Goal: Task Accomplishment & Management: Manage account settings

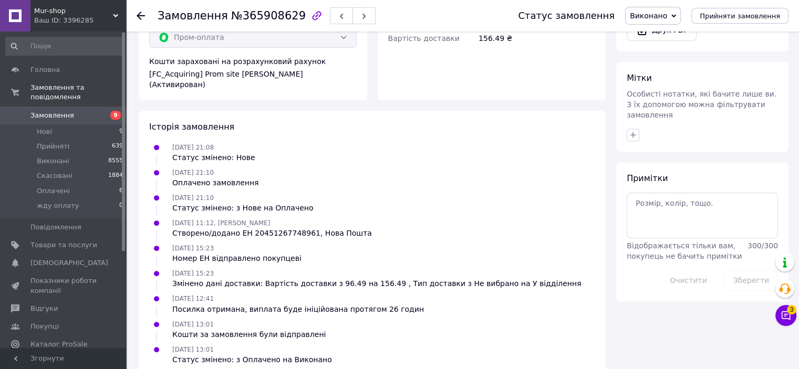
scroll to position [383, 0]
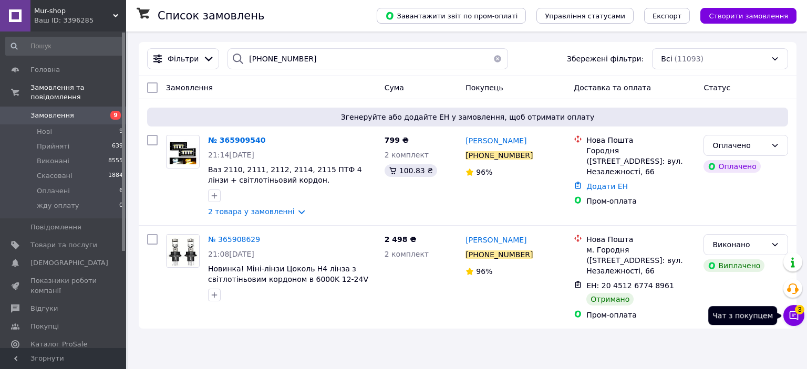
click at [794, 314] on icon at bounding box center [793, 315] width 11 height 11
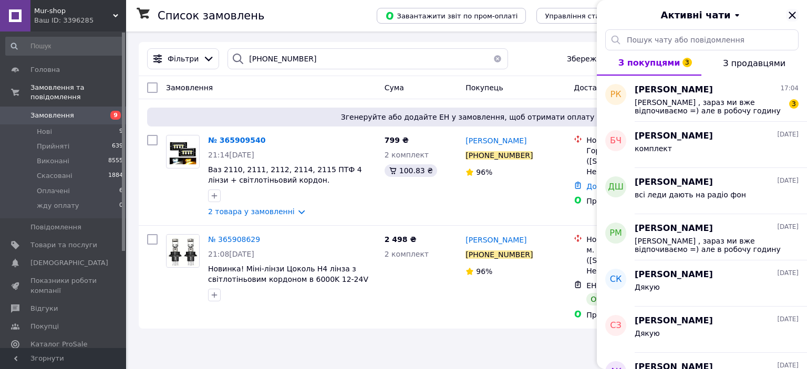
click at [790, 13] on icon "Закрити" at bounding box center [792, 15] width 13 height 13
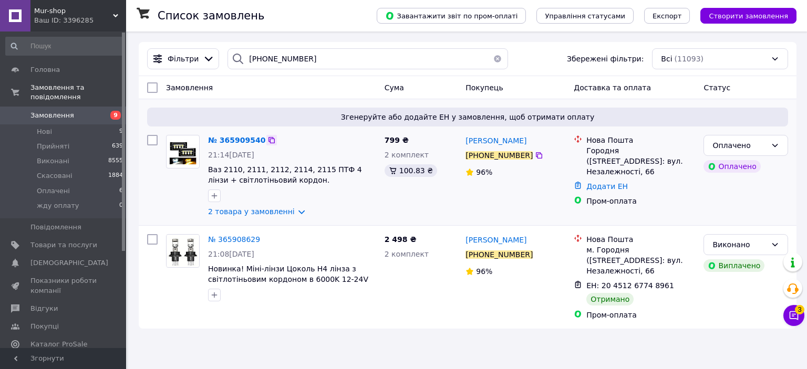
click at [268, 143] on icon at bounding box center [271, 140] width 6 height 6
click at [262, 242] on icon at bounding box center [266, 239] width 8 height 8
click at [677, 287] on icon at bounding box center [680, 286] width 6 height 6
click at [55, 111] on span "Замовлення" at bounding box center [52, 115] width 44 height 9
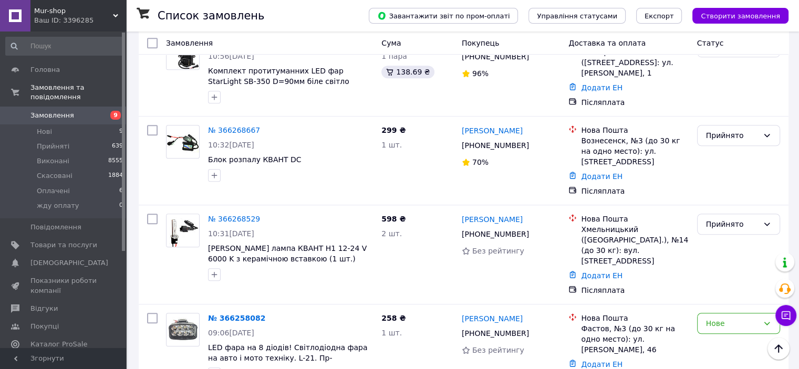
scroll to position [788, 0]
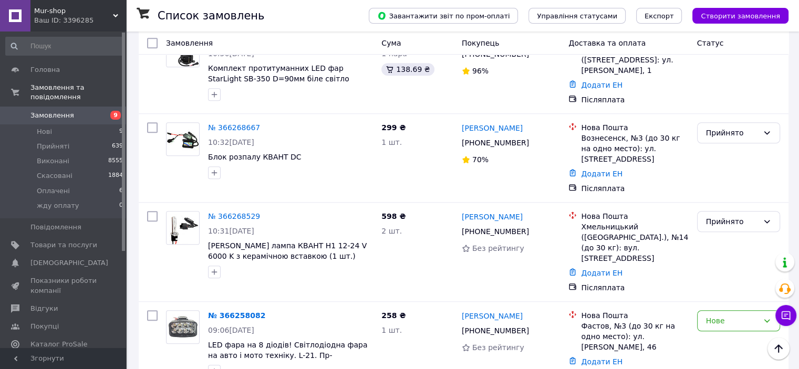
click at [74, 4] on div "Mur-shop Ваш ID: 3396285" at bounding box center [78, 16] width 96 height 32
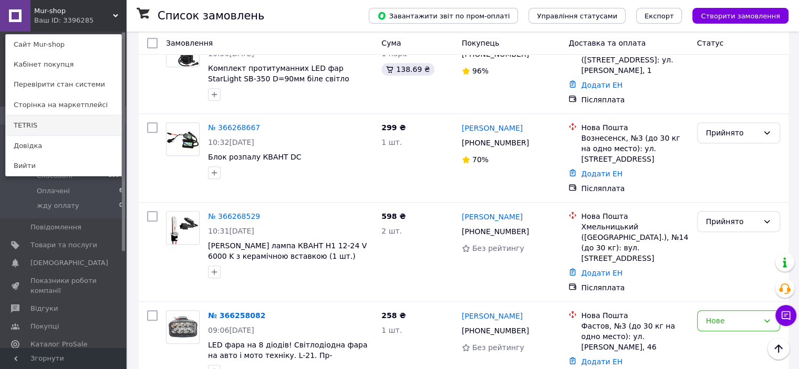
click at [59, 127] on link "TETRIS" at bounding box center [64, 126] width 116 height 20
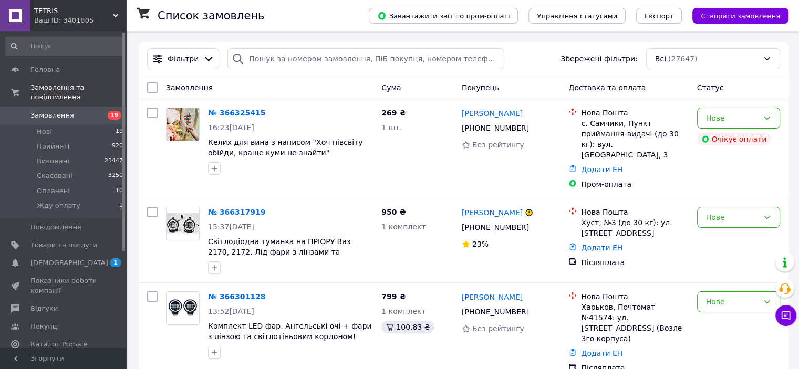
click at [92, 28] on div "TETRIS Ваш ID: 3401805" at bounding box center [78, 16] width 96 height 32
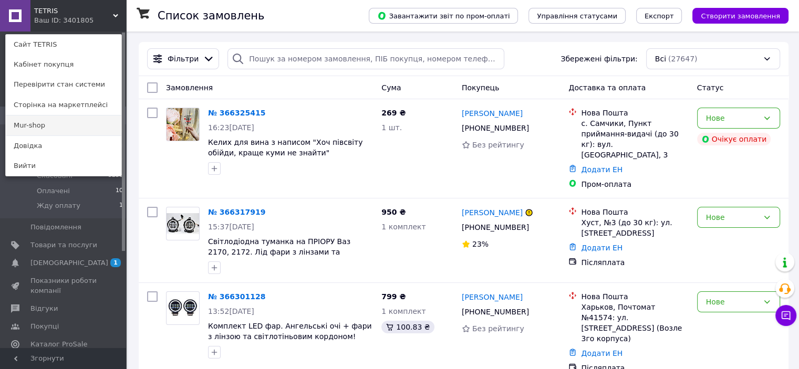
click at [68, 122] on link "Mur-shop" at bounding box center [64, 126] width 116 height 20
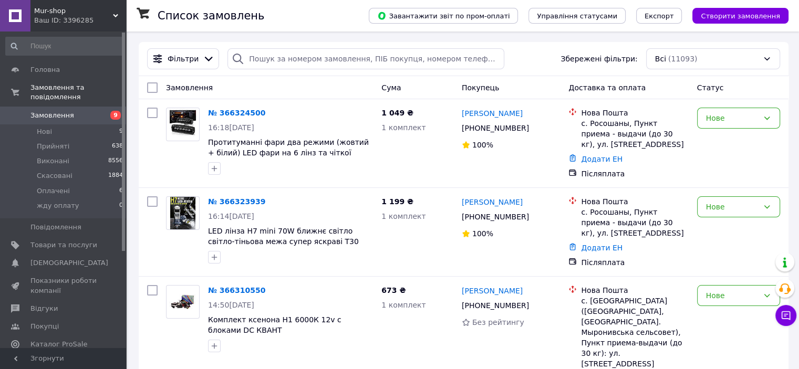
click at [55, 4] on div "Mur-shop Ваш ID: 3396285" at bounding box center [78, 16] width 96 height 32
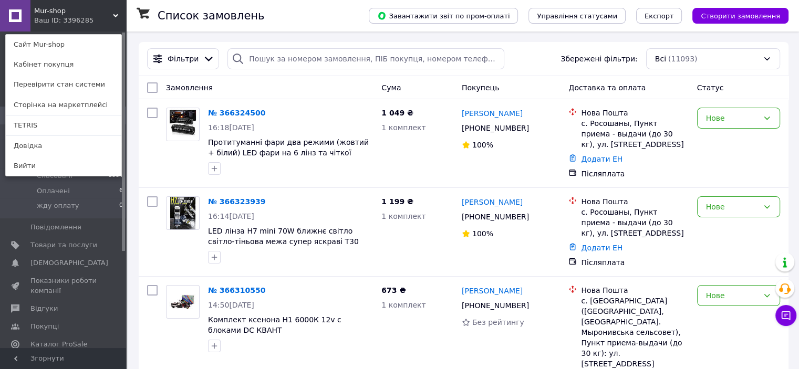
click at [60, 43] on link "Сайт Mur-shop" at bounding box center [64, 45] width 116 height 20
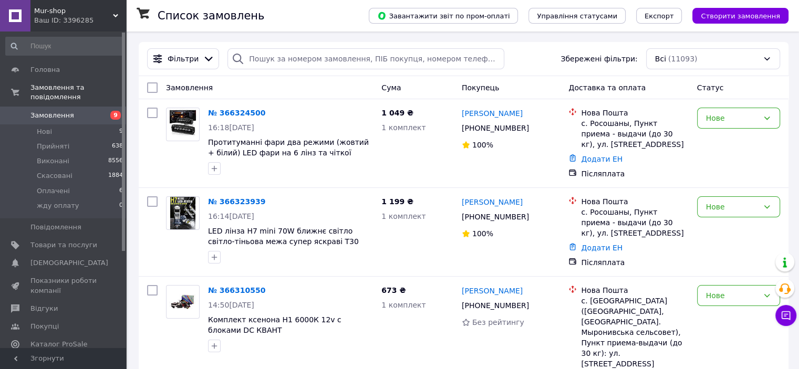
click at [65, 16] on div "Ваш ID: 3396285" at bounding box center [80, 20] width 92 height 9
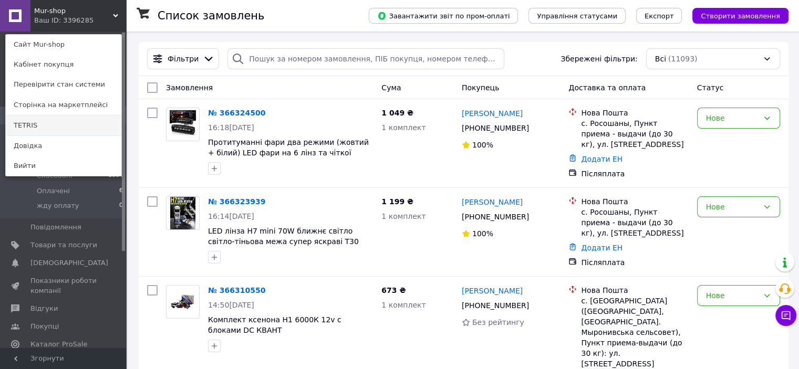
click at [74, 126] on link "TETRIS" at bounding box center [64, 126] width 116 height 20
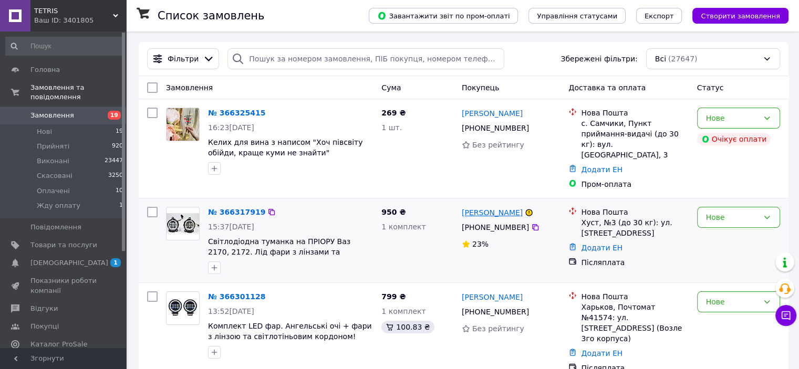
click at [496, 207] on link "[PERSON_NAME]" at bounding box center [492, 212] width 61 height 11
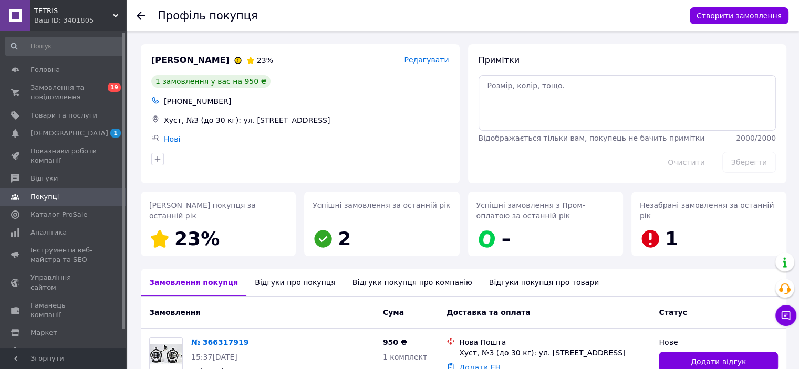
click at [203, 100] on div "+380975845738" at bounding box center [306, 101] width 289 height 15
copy div "380975845738"
click at [59, 90] on span "Замовлення та повідомлення" at bounding box center [63, 92] width 67 height 19
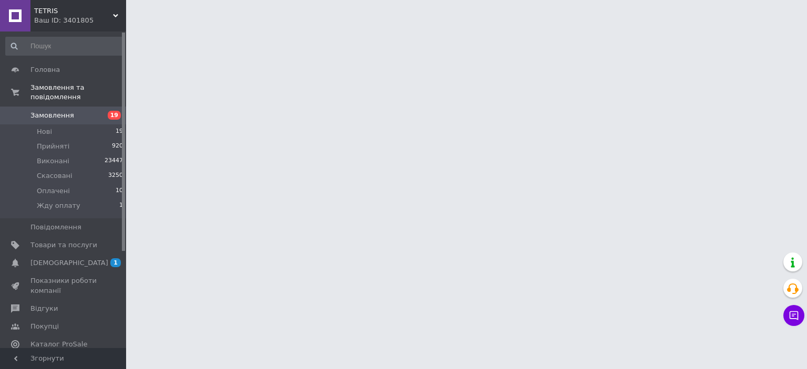
click at [74, 13] on span "TETRIS" at bounding box center [73, 10] width 79 height 9
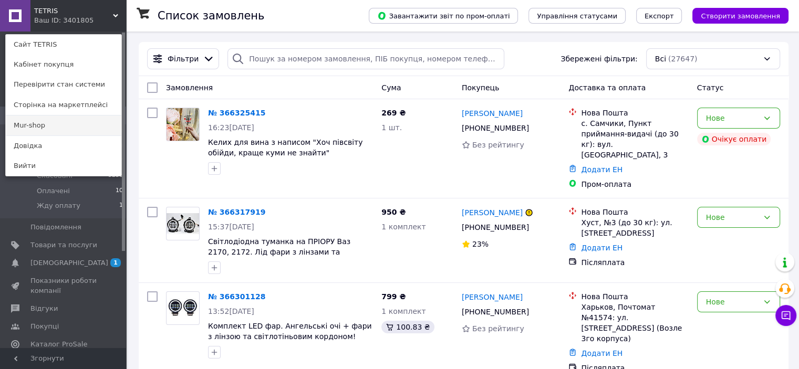
click at [71, 121] on link "Mur-shop" at bounding box center [64, 126] width 116 height 20
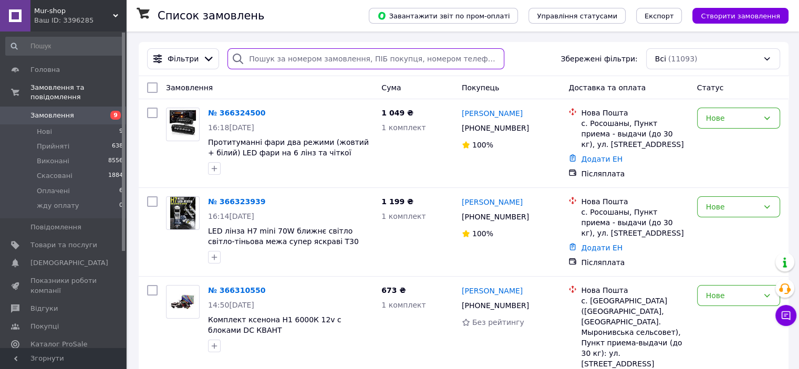
paste input "380975845738"
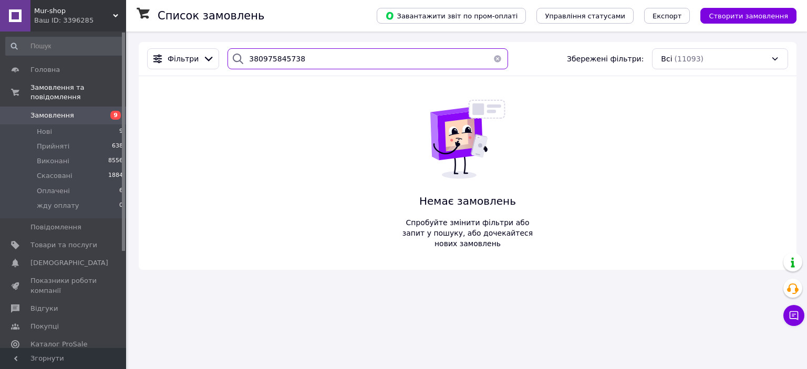
type input "380975845738"
click at [76, 111] on span "Замовлення" at bounding box center [63, 115] width 67 height 9
